Goal: Task Accomplishment & Management: Use online tool/utility

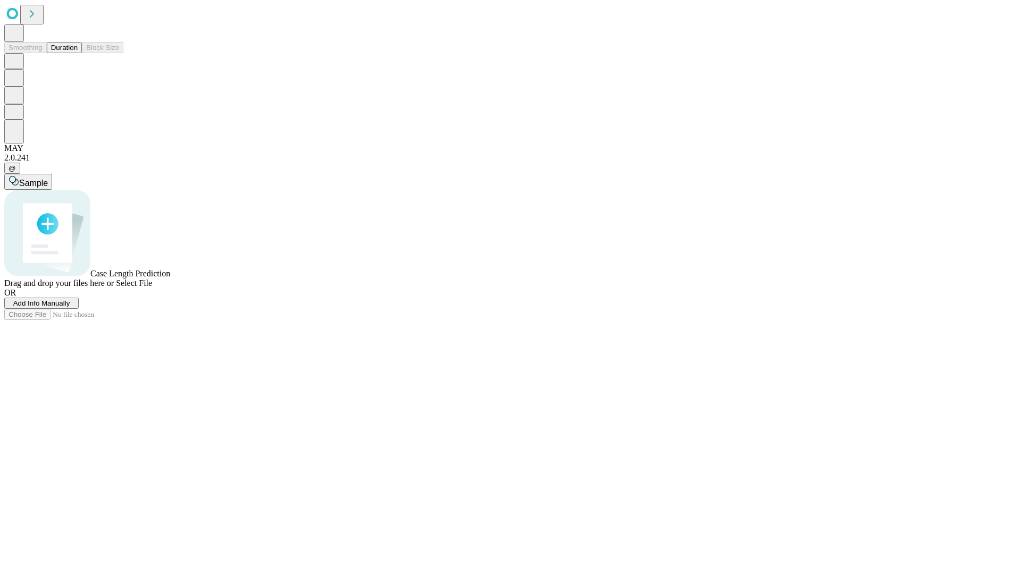
click at [78, 53] on button "Duration" at bounding box center [64, 47] width 35 height 11
click at [152, 288] on span "Select File" at bounding box center [134, 283] width 36 height 9
